Goal: Task Accomplishment & Management: Complete application form

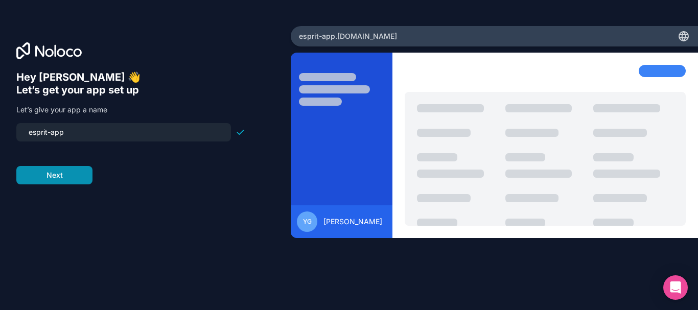
click at [82, 178] on button "Next" at bounding box center [54, 175] width 76 height 18
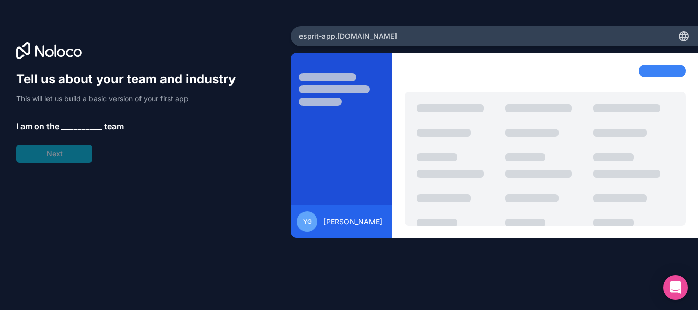
click at [89, 123] on span "__________" at bounding box center [81, 126] width 41 height 12
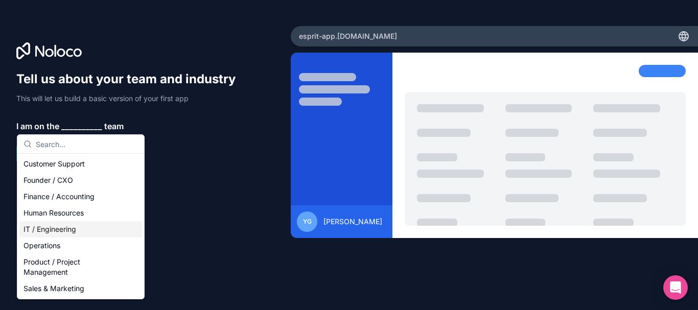
click at [57, 233] on div "IT / Engineering" at bounding box center [80, 229] width 123 height 16
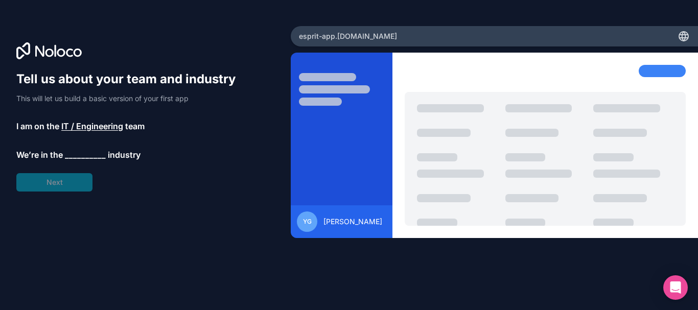
click at [80, 154] on span "__________" at bounding box center [85, 155] width 41 height 12
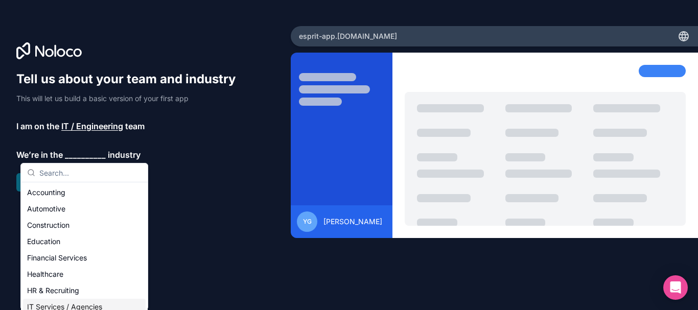
click at [72, 306] on div "IT Services / Agencies" at bounding box center [84, 307] width 123 height 16
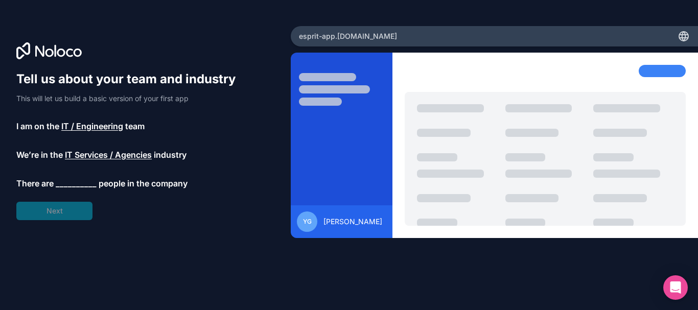
click at [77, 184] on span "__________" at bounding box center [76, 183] width 41 height 12
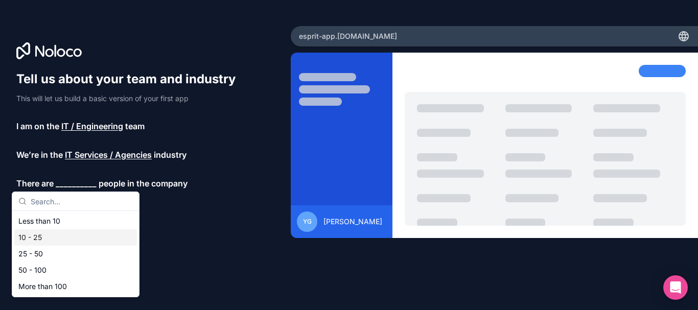
click at [48, 234] on div "10 - 25" at bounding box center [75, 238] width 123 height 16
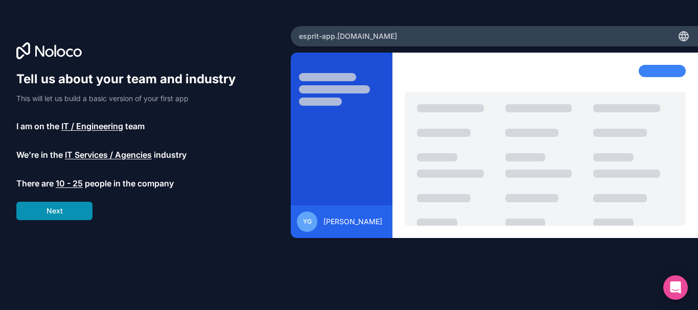
click at [55, 208] on button "Next" at bounding box center [54, 211] width 76 height 18
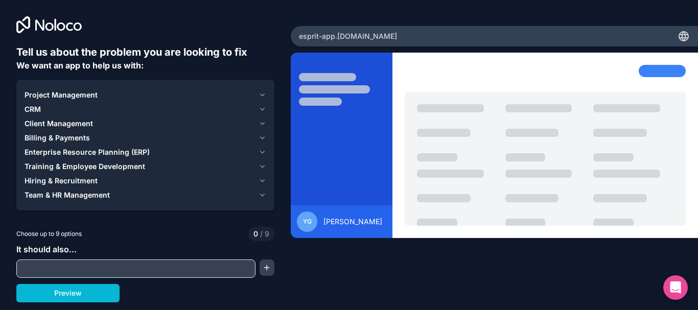
click at [260, 94] on icon "button" at bounding box center [263, 95] width 8 height 8
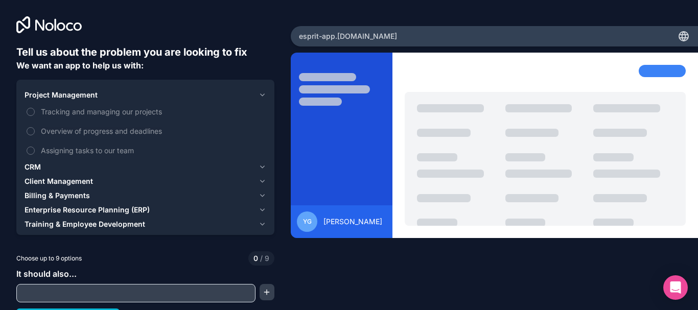
click at [260, 94] on icon "button" at bounding box center [263, 95] width 8 height 8
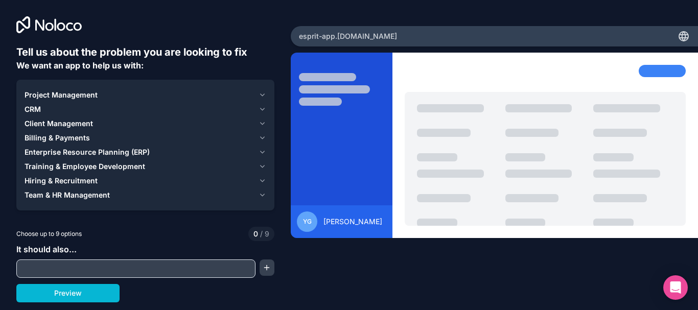
click at [160, 275] on input "text" at bounding box center [136, 269] width 234 height 14
click at [175, 229] on div "Choose up to 9 options 0 / 9" at bounding box center [145, 234] width 258 height 14
click at [130, 90] on div "Project Management" at bounding box center [140, 95] width 230 height 10
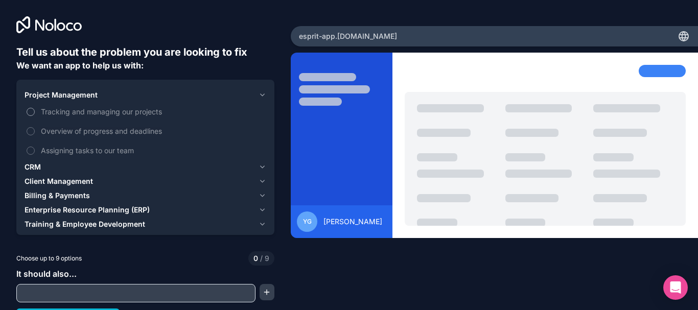
click at [129, 109] on span "Tracking and managing our projects" at bounding box center [152, 111] width 223 height 11
click at [35, 109] on button "Tracking and managing our projects" at bounding box center [31, 112] width 8 height 8
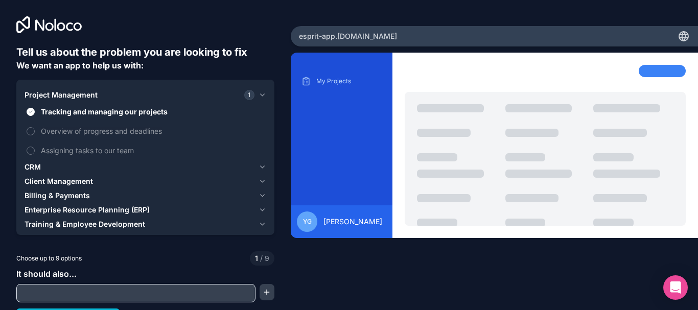
click at [255, 91] on button "Project Management 1" at bounding box center [146, 95] width 242 height 14
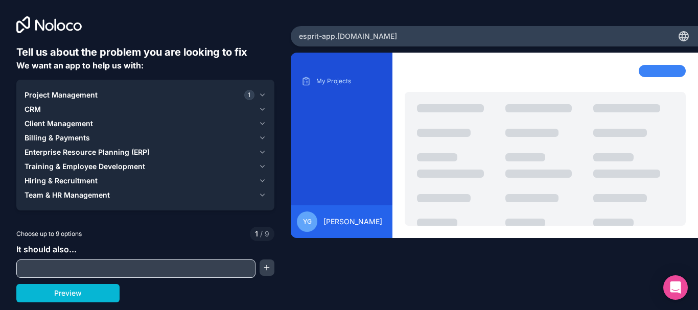
click at [175, 118] on button "Client Management" at bounding box center [146, 124] width 242 height 14
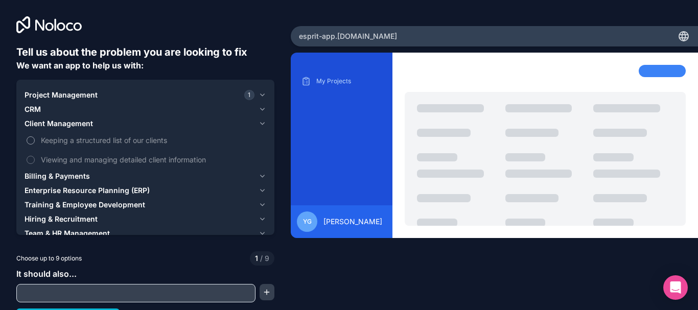
click at [164, 137] on span "Keeping a structured list of our clients" at bounding box center [152, 140] width 223 height 11
click at [35, 137] on button "Keeping a structured list of our clients" at bounding box center [31, 141] width 8 height 8
click at [158, 161] on span "Viewing and managing detailed client information" at bounding box center [152, 159] width 223 height 11
click at [35, 161] on button "Viewing and managing detailed client information" at bounding box center [31, 160] width 8 height 8
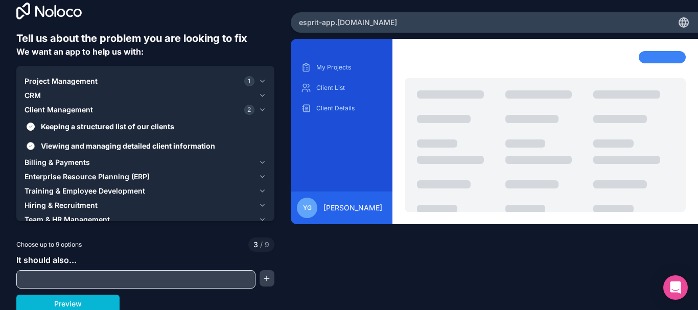
scroll to position [17, 0]
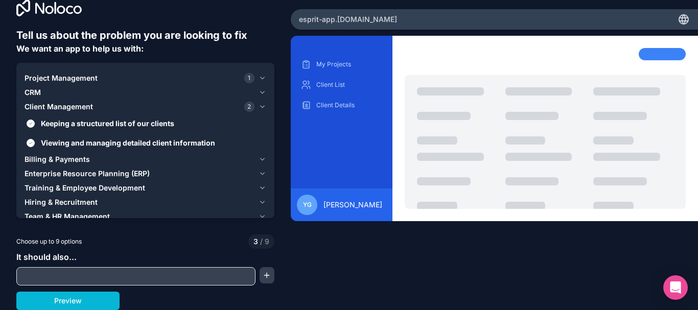
click at [160, 156] on div "Billing & Payments" at bounding box center [140, 159] width 230 height 10
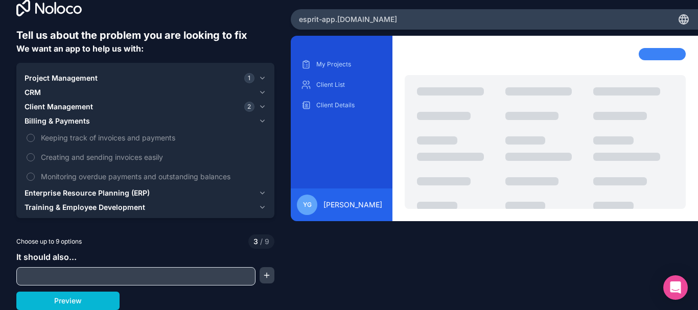
click at [224, 122] on div "Billing & Payments" at bounding box center [140, 121] width 230 height 10
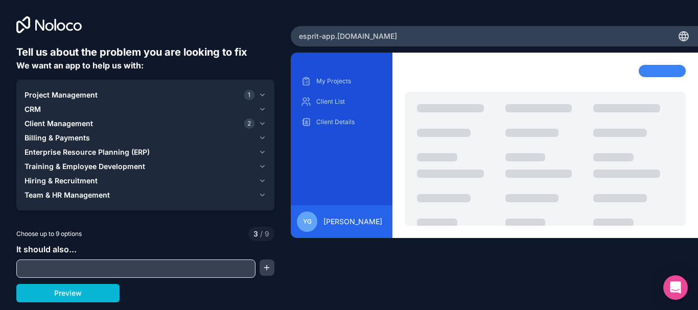
scroll to position [0, 0]
click at [82, 151] on span "Enterprise Resource Planning (ERP)" at bounding box center [87, 152] width 125 height 10
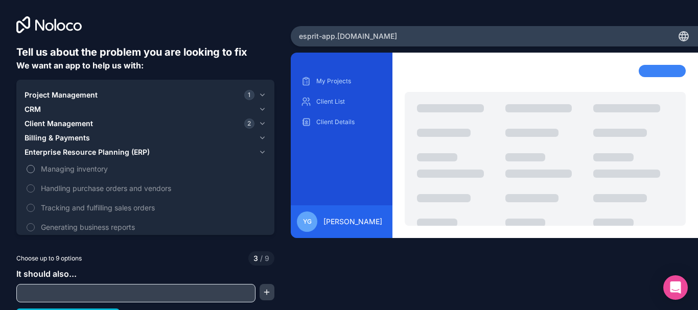
scroll to position [17, 0]
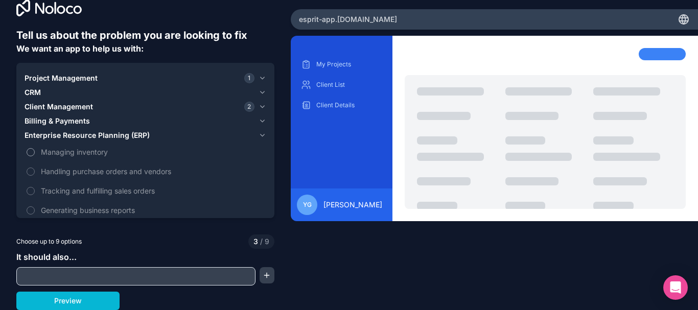
click at [99, 152] on span "Managing inventory" at bounding box center [152, 152] width 223 height 11
click at [35, 152] on button "Managing inventory" at bounding box center [31, 152] width 8 height 8
click at [91, 175] on span "Handling purchase orders and vendors" at bounding box center [152, 171] width 223 height 11
click at [35, 175] on button "Handling purchase orders and vendors" at bounding box center [31, 172] width 8 height 8
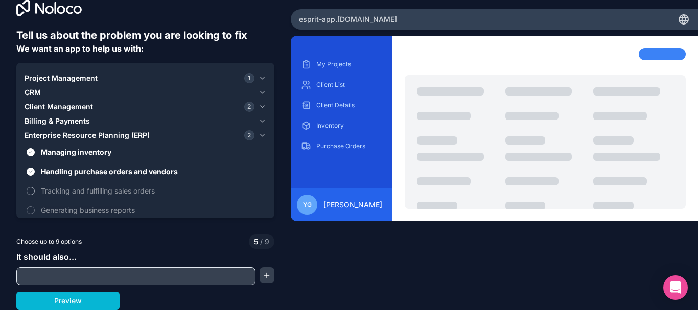
click at [61, 195] on span "Tracking and fulfilling sales orders" at bounding box center [152, 191] width 223 height 11
click at [35, 195] on button "Tracking and fulfilling sales orders" at bounding box center [31, 191] width 8 height 8
click at [51, 214] on span "Generating business reports" at bounding box center [152, 210] width 223 height 11
click at [35, 214] on button "Generating business reports" at bounding box center [31, 211] width 8 height 8
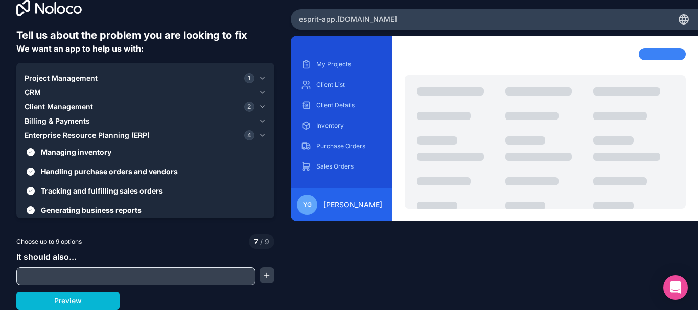
click at [260, 136] on icon "button" at bounding box center [263, 135] width 8 height 8
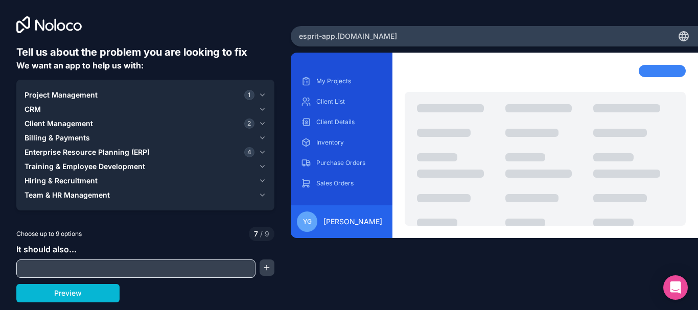
scroll to position [0, 0]
click at [141, 176] on div "Hiring & Recruitment" at bounding box center [140, 181] width 230 height 10
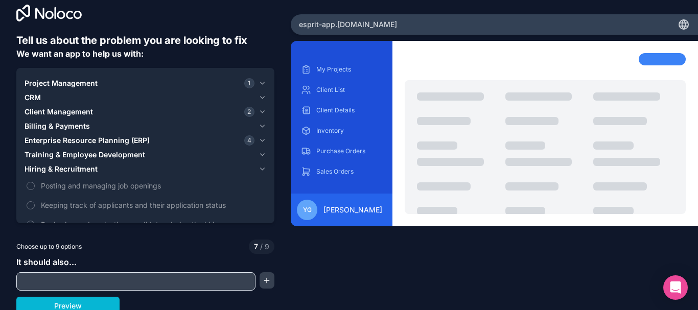
scroll to position [17, 0]
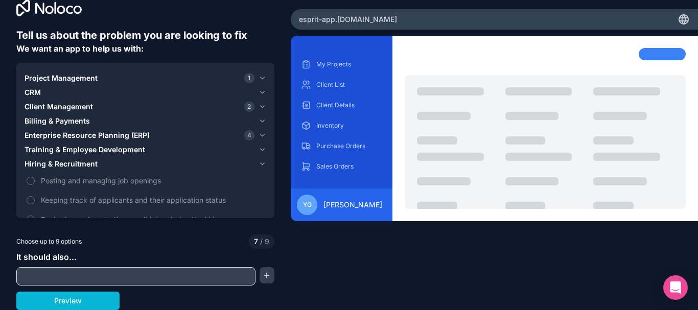
click at [96, 74] on span "Project Management" at bounding box center [61, 78] width 73 height 10
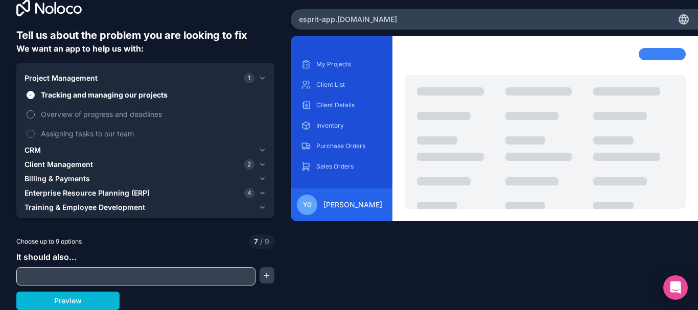
click at [87, 116] on span "Overview of progress and deadlines" at bounding box center [152, 114] width 223 height 11
click at [35, 116] on button "Overview of progress and deadlines" at bounding box center [31, 114] width 8 height 8
click at [79, 135] on span "Assigning tasks to our team" at bounding box center [152, 133] width 223 height 11
click at [35, 135] on button "Assigning tasks to our team" at bounding box center [31, 134] width 8 height 8
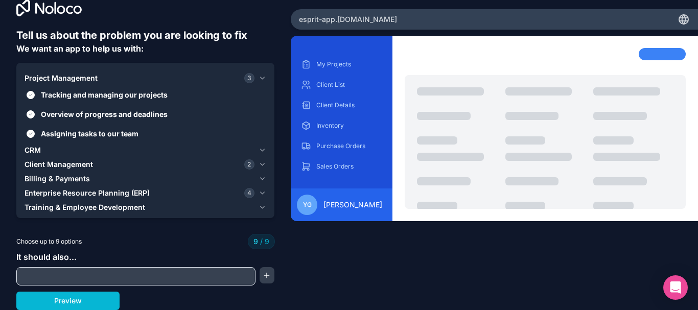
click at [168, 245] on div "Choose up to 9 options 9 / 9" at bounding box center [145, 242] width 258 height 14
click at [64, 274] on input "text" at bounding box center [136, 276] width 234 height 14
type input "b"
click at [262, 277] on button "button" at bounding box center [267, 275] width 15 height 16
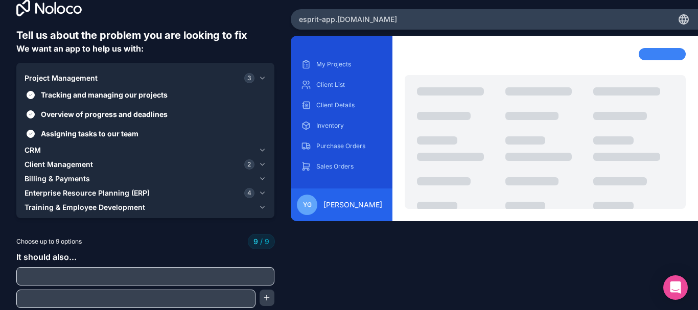
scroll to position [39, 0]
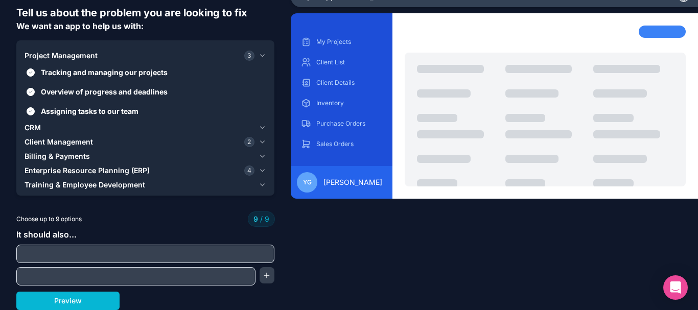
click at [186, 256] on input "text" at bounding box center [145, 254] width 253 height 14
click at [105, 303] on button "Preview" at bounding box center [67, 301] width 103 height 18
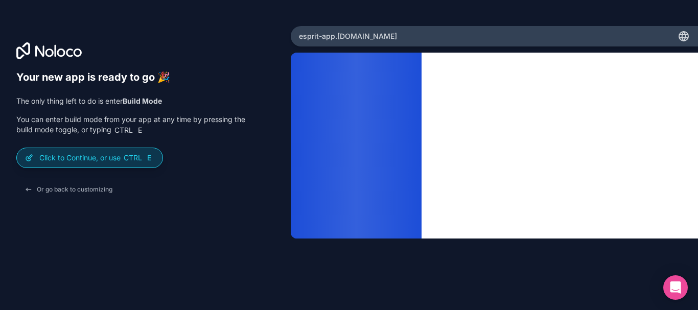
click at [157, 162] on div "Click to Continue, or use Ctrl E" at bounding box center [90, 157] width 146 height 19
